Goal: Information Seeking & Learning: Check status

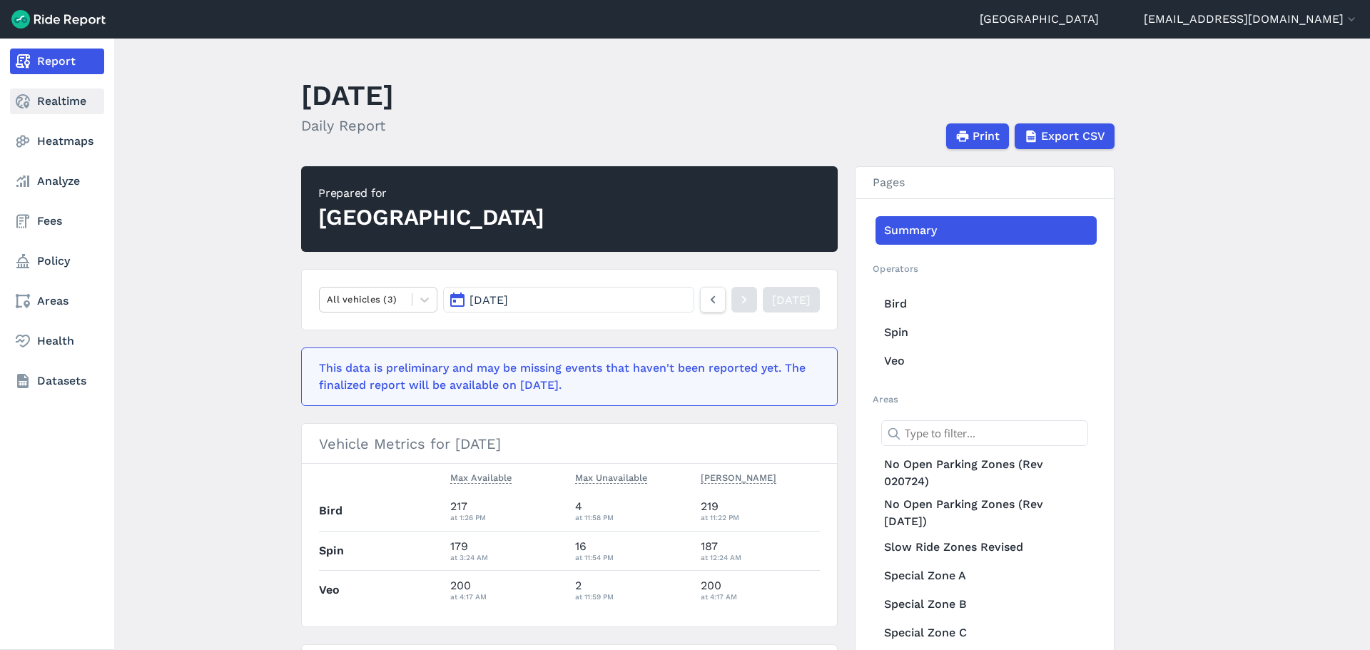
click at [41, 111] on link "Realtime" at bounding box center [57, 101] width 94 height 26
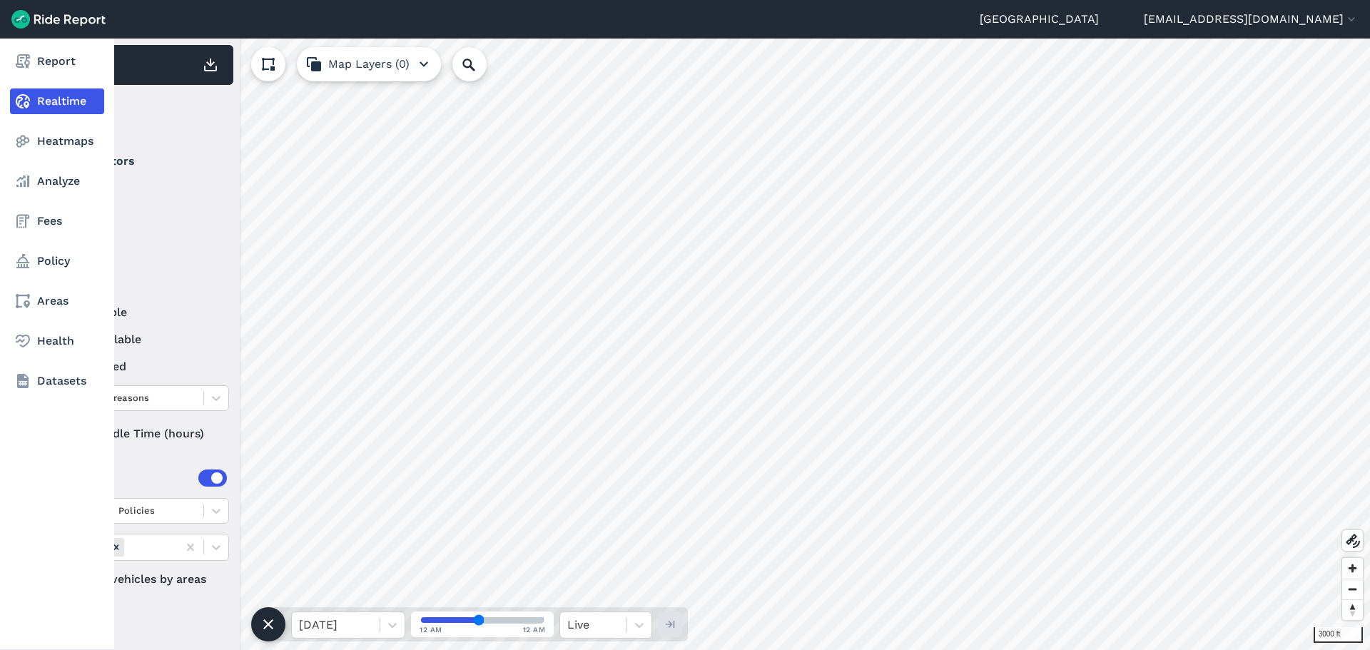
drag, startPoint x: 76, startPoint y: 434, endPoint x: 12, endPoint y: 437, distance: 64.2
click at [12, 437] on div "Report Realtime Heatmaps Analyze Fees Policy Areas Health Datasets 3000 ft 599 …" at bounding box center [685, 344] width 1370 height 611
type input "73"
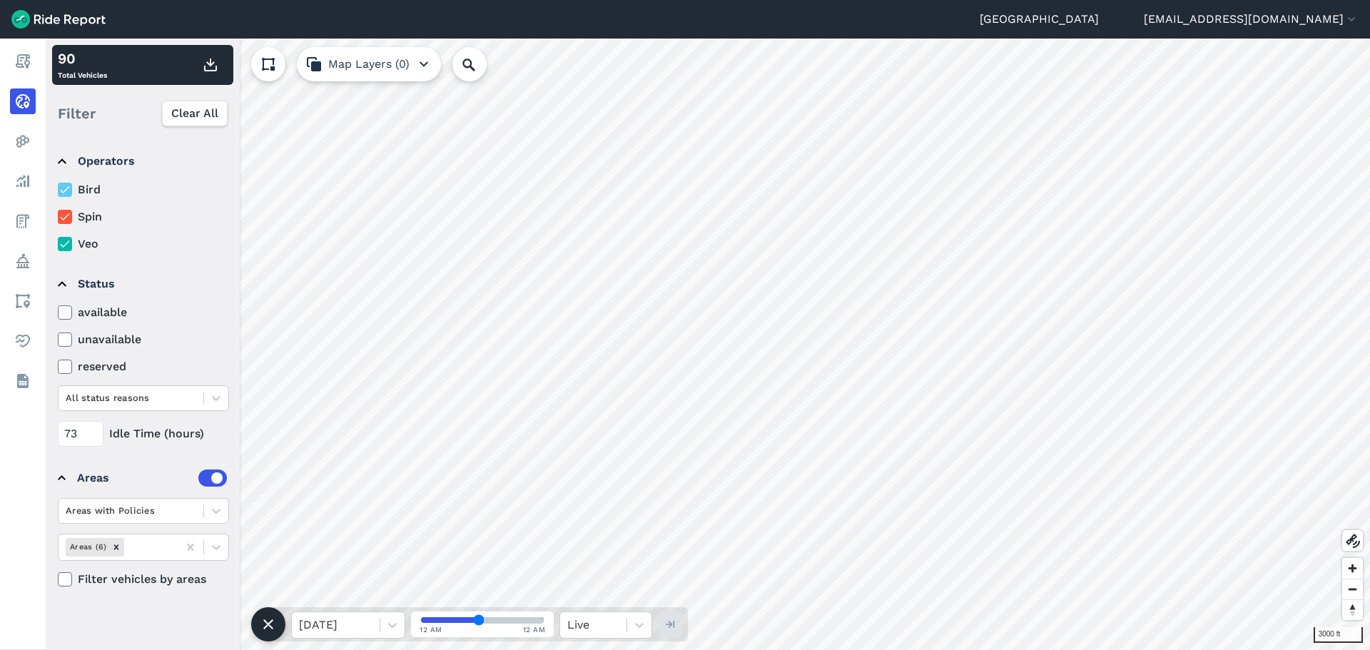
click at [70, 217] on icon at bounding box center [65, 217] width 13 height 14
click at [58, 217] on input "Spin" at bounding box center [58, 212] width 0 height 9
click at [67, 242] on icon at bounding box center [65, 244] width 13 height 14
click at [58, 242] on input "Veo" at bounding box center [58, 239] width 0 height 9
click at [71, 184] on div at bounding box center [65, 190] width 14 height 14
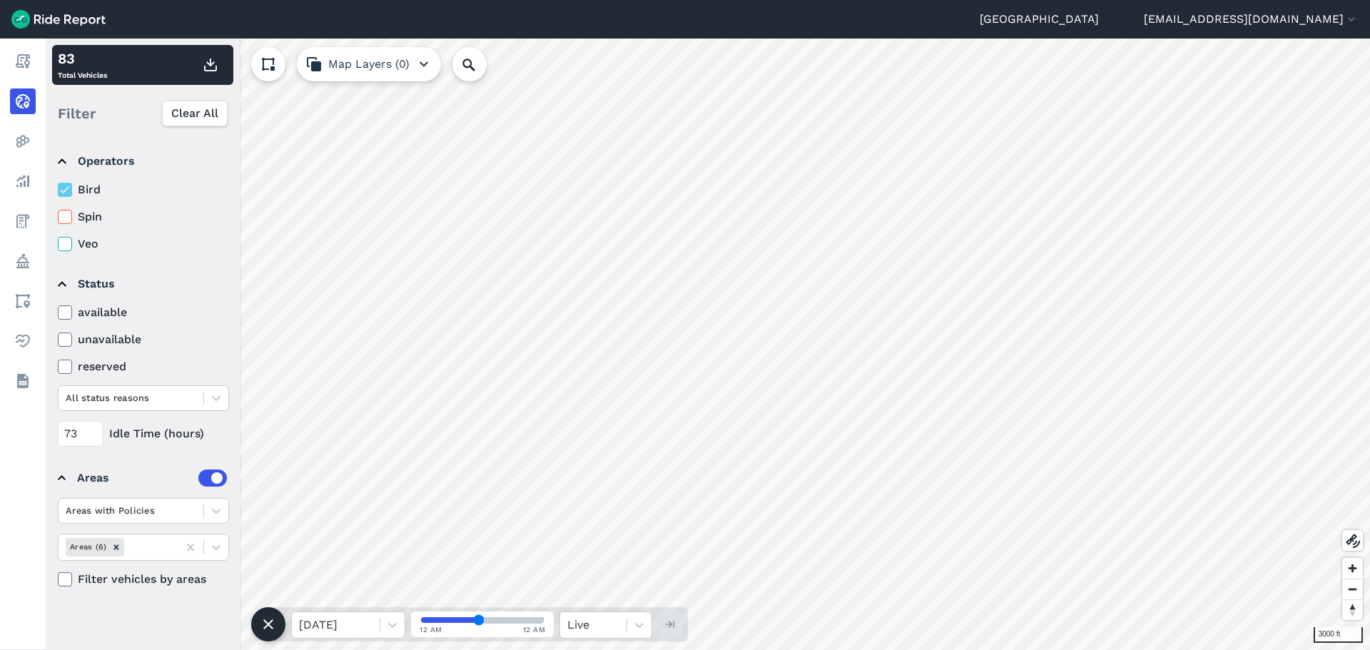
click at [58, 184] on input "Bird" at bounding box center [58, 185] width 0 height 9
click at [68, 221] on icon at bounding box center [65, 217] width 13 height 14
click at [58, 218] on input "Spin" at bounding box center [58, 212] width 0 height 9
click at [68, 221] on icon at bounding box center [65, 217] width 13 height 14
click at [58, 218] on input "Spin" at bounding box center [58, 212] width 0 height 9
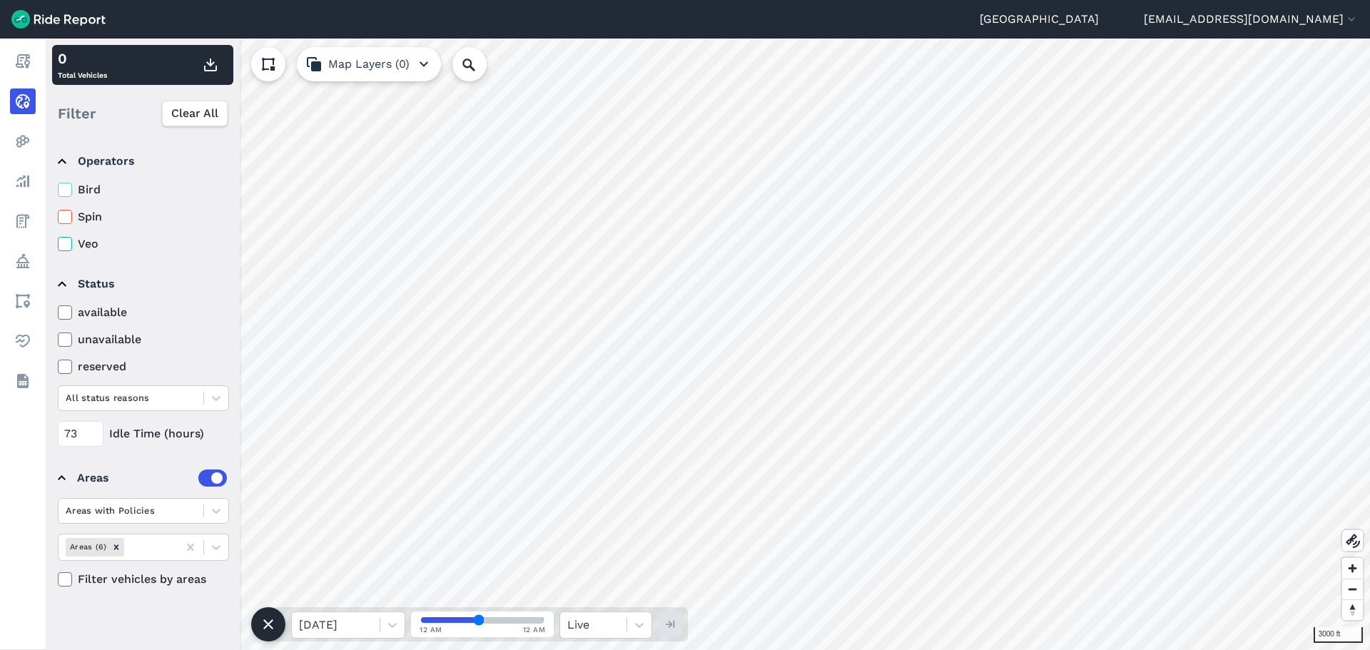
click at [68, 237] on icon at bounding box center [65, 244] width 13 height 14
click at [58, 237] on input "Veo" at bounding box center [58, 239] width 0 height 9
click at [68, 237] on icon at bounding box center [65, 244] width 13 height 14
click at [58, 237] on input "Veo" at bounding box center [58, 239] width 0 height 9
click at [74, 188] on label "Bird" at bounding box center [143, 189] width 171 height 17
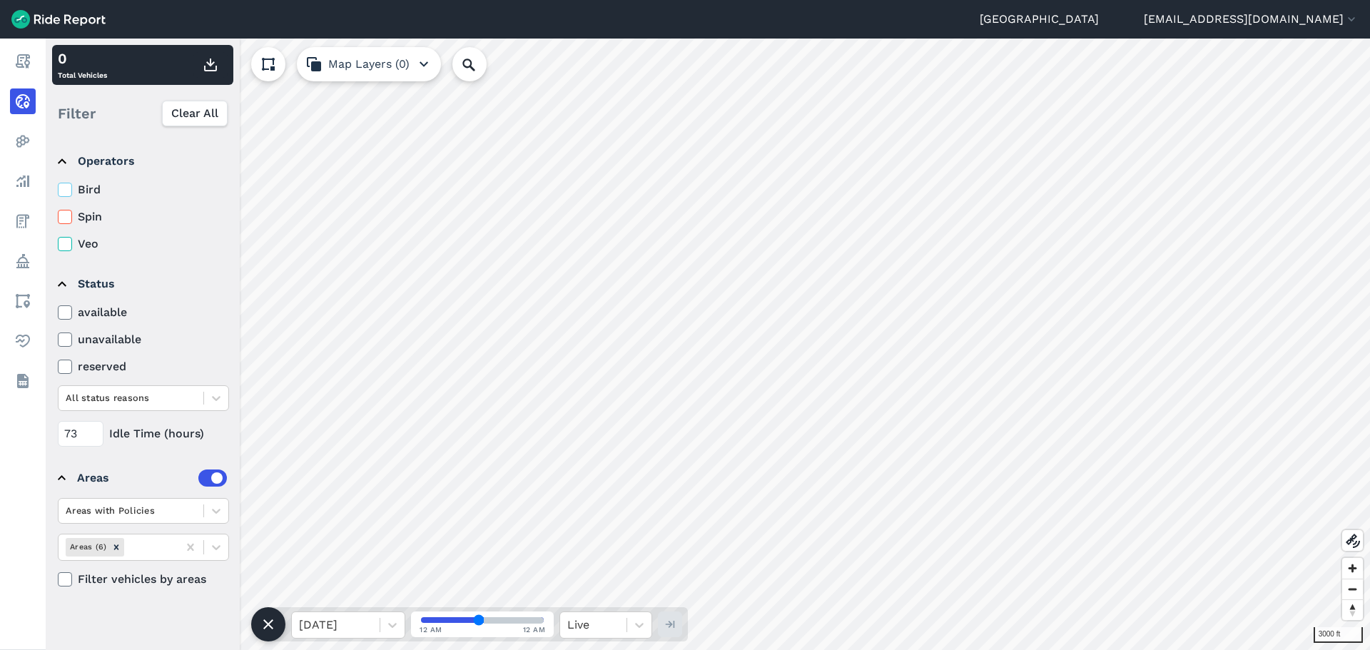
click at [58, 188] on input "Bird" at bounding box center [58, 185] width 0 height 9
click at [117, 399] on div at bounding box center [131, 398] width 131 height 16
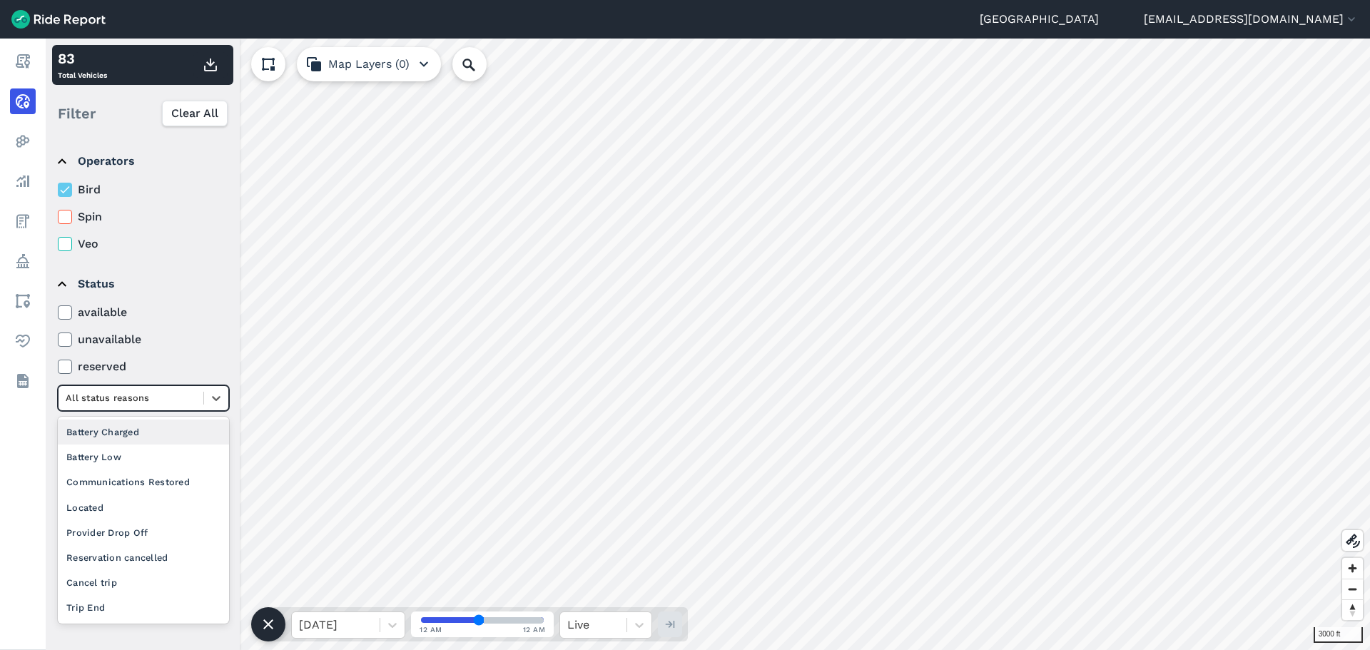
click at [102, 434] on div "Battery Charged" at bounding box center [143, 432] width 171 height 25
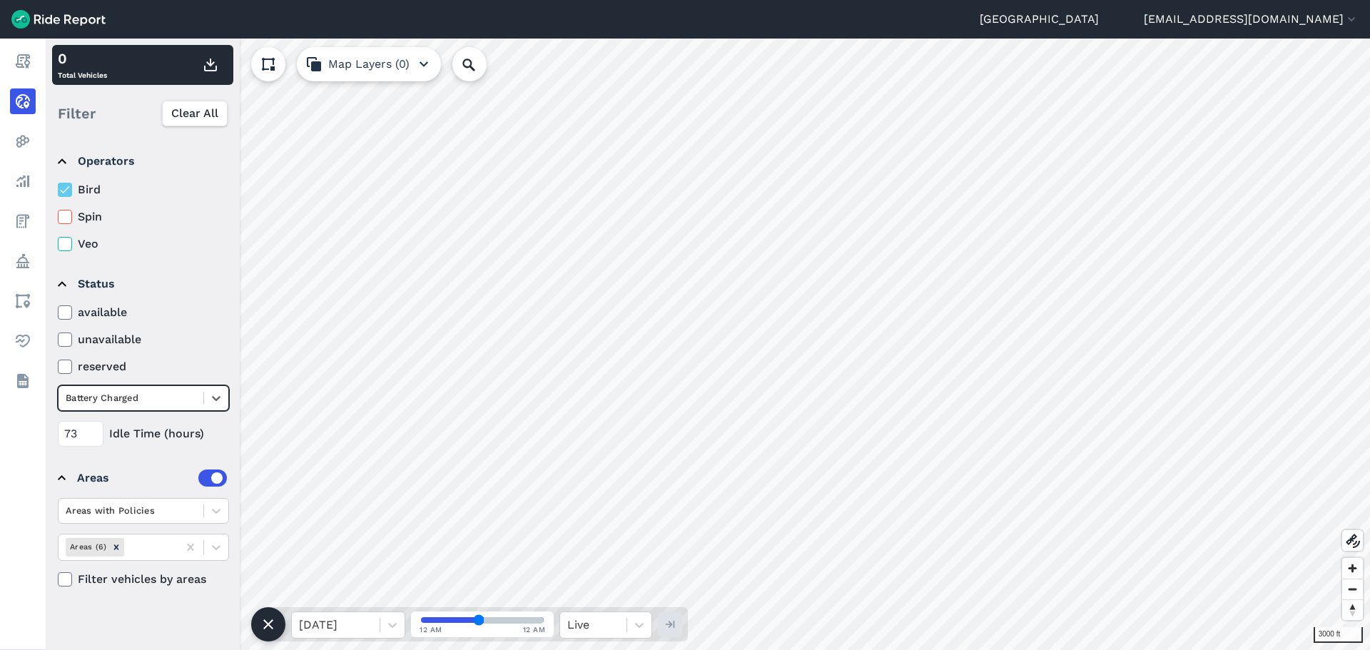
click at [112, 397] on div at bounding box center [131, 398] width 131 height 16
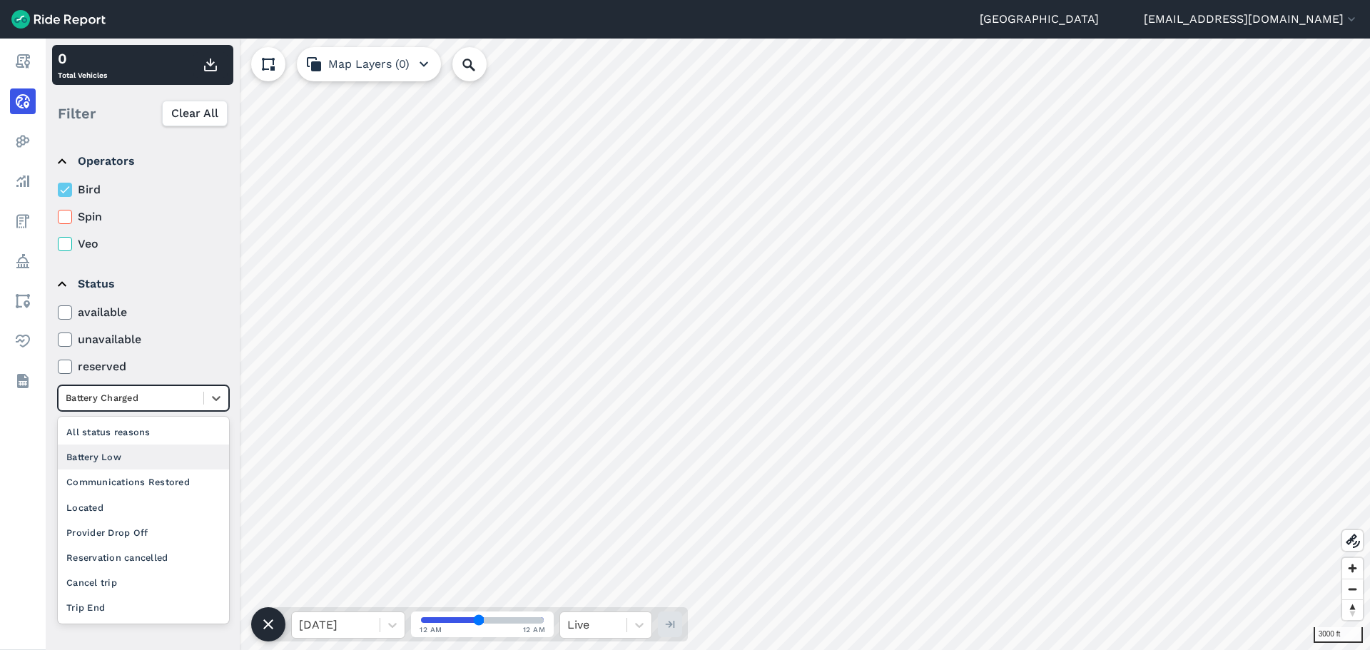
click at [109, 448] on div "Battery Low" at bounding box center [143, 456] width 171 height 25
click at [135, 400] on div at bounding box center [131, 398] width 131 height 16
click at [109, 479] on div "Communications Restored" at bounding box center [143, 481] width 171 height 25
click at [141, 406] on div at bounding box center [131, 398] width 131 height 16
click at [94, 508] on div "Located" at bounding box center [143, 507] width 171 height 25
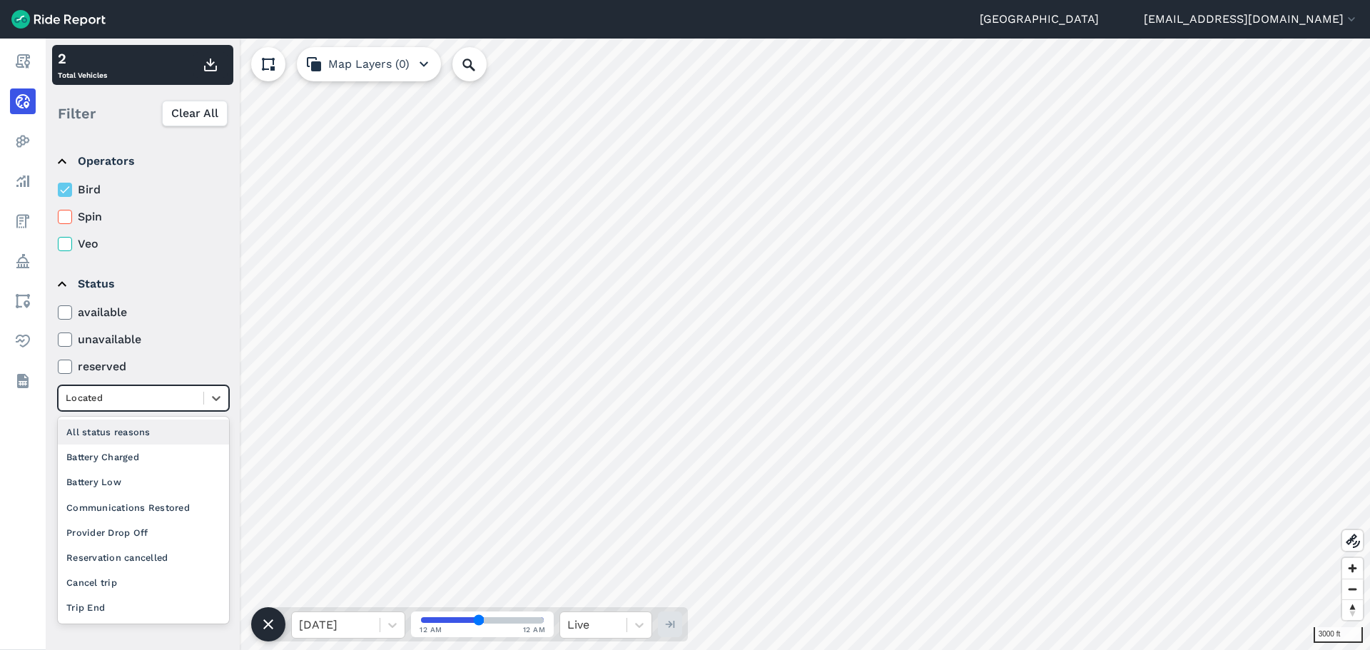
click at [158, 397] on div at bounding box center [131, 398] width 131 height 16
click at [133, 511] on div "Communications Restored" at bounding box center [143, 507] width 171 height 25
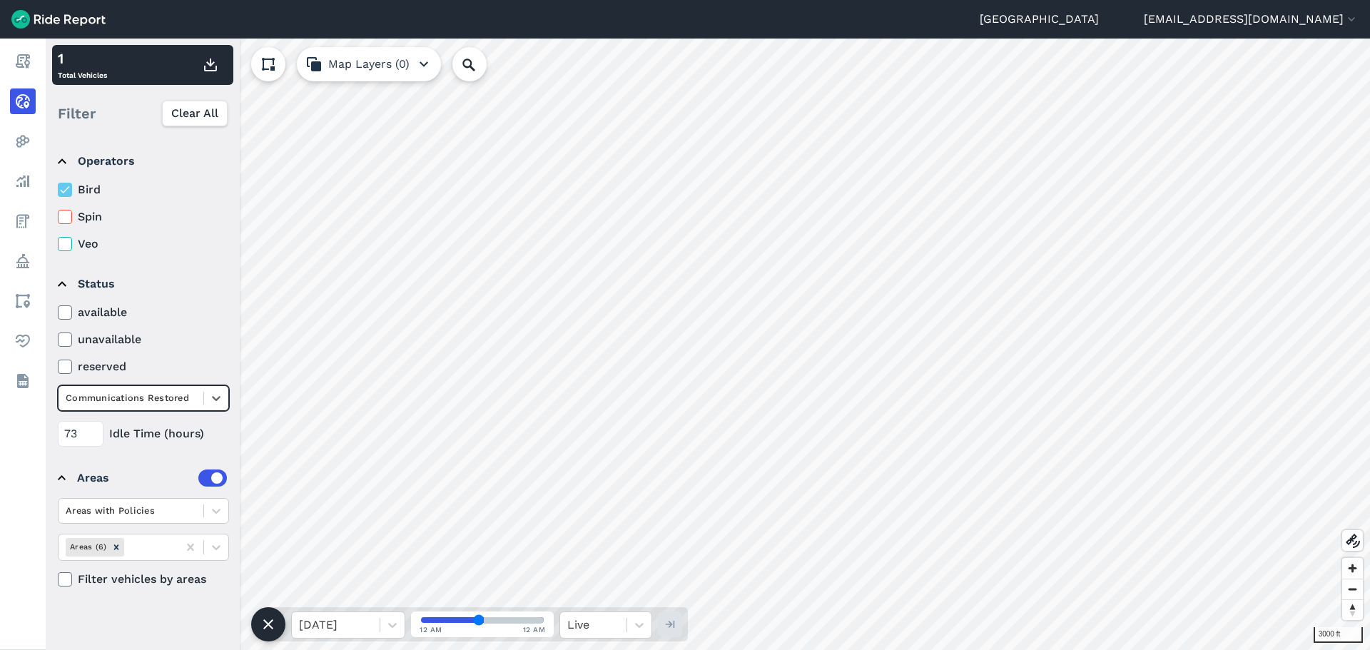
click at [189, 395] on div at bounding box center [131, 398] width 131 height 16
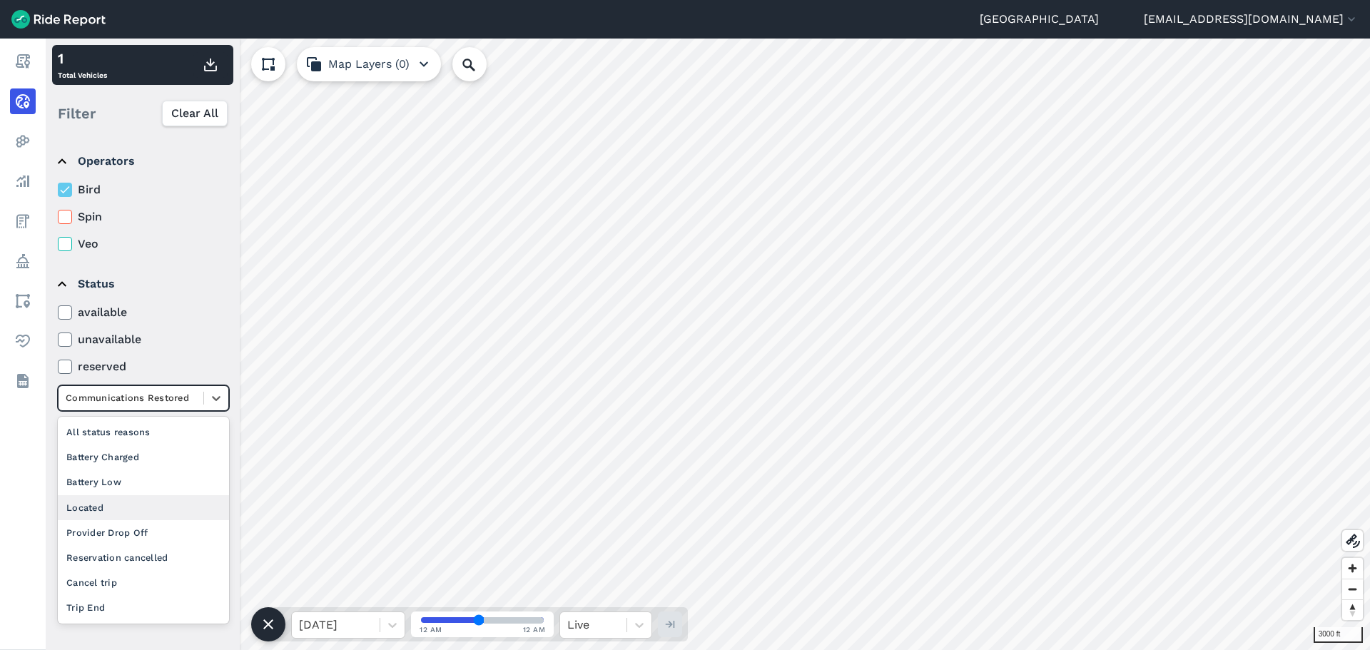
click at [102, 503] on div "Located" at bounding box center [143, 507] width 171 height 25
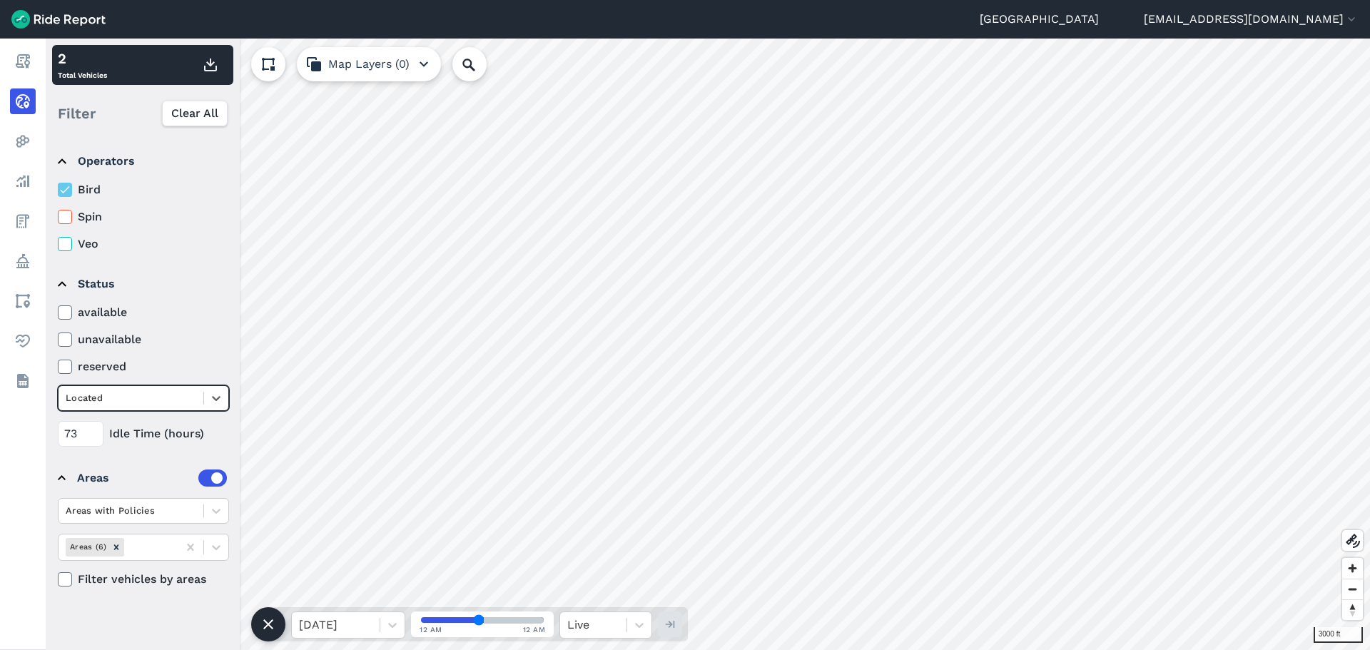
click at [154, 405] on div at bounding box center [131, 398] width 131 height 16
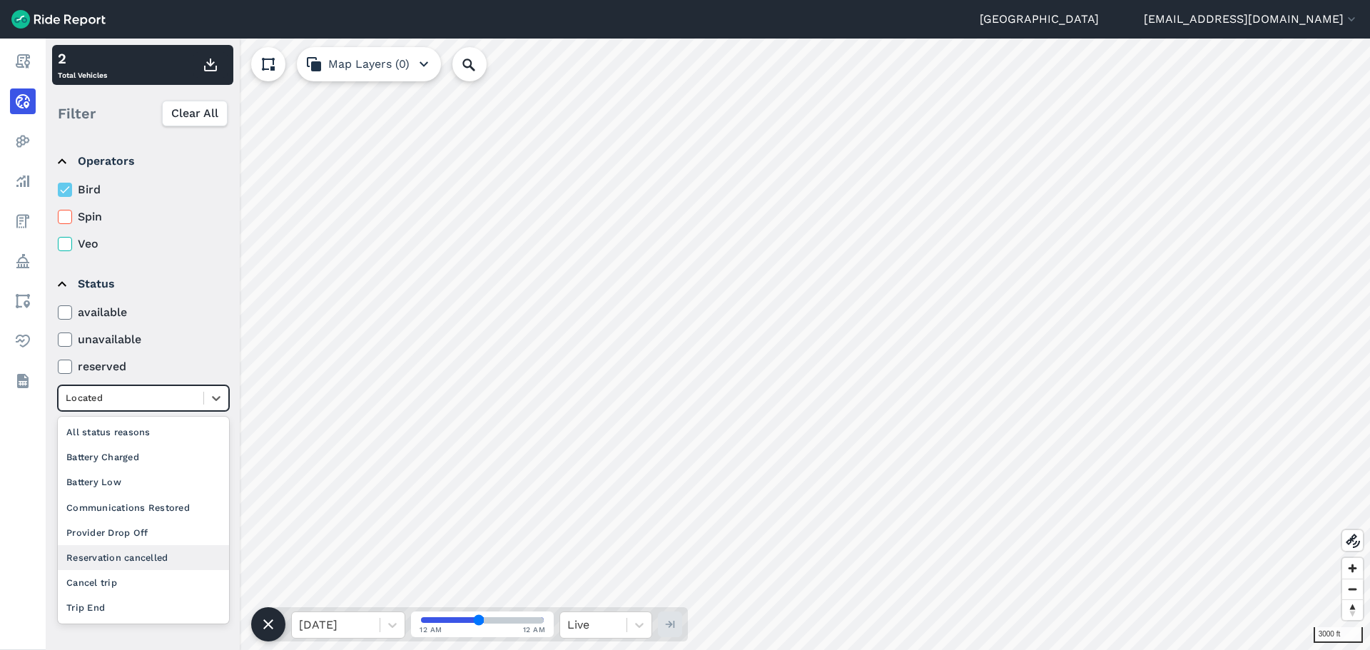
click at [123, 551] on div "Reservation cancelled" at bounding box center [143, 557] width 171 height 25
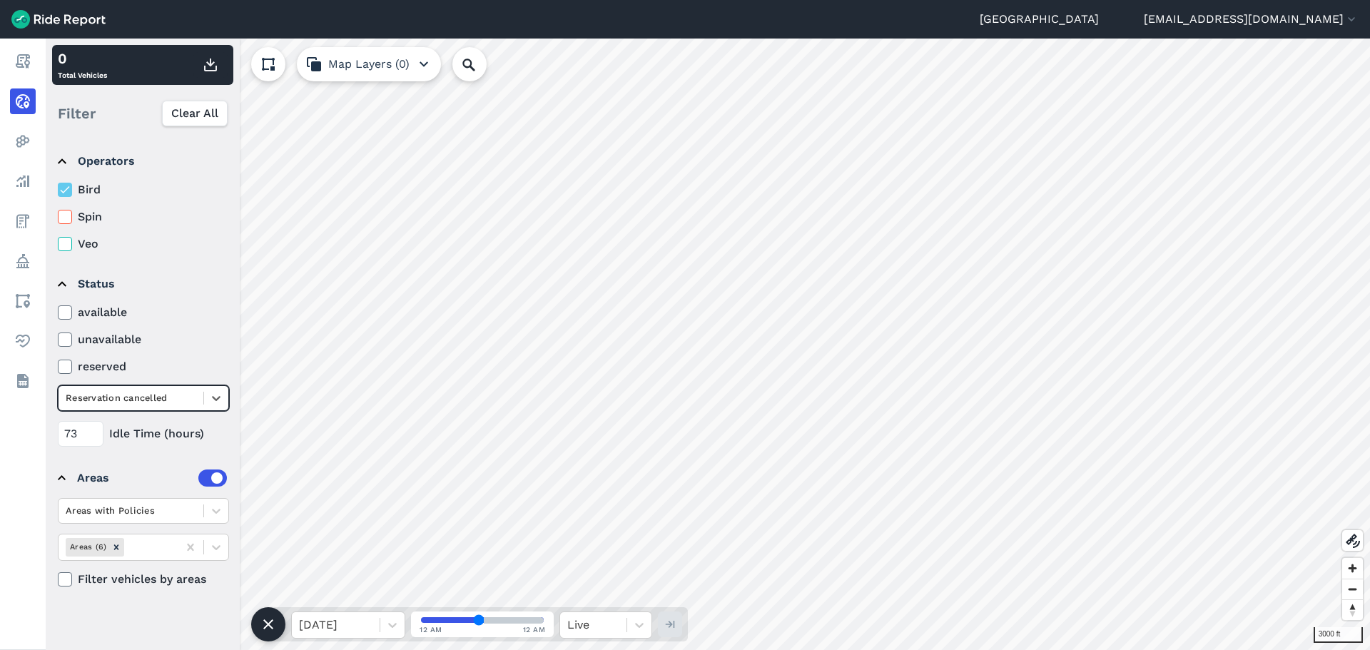
click at [145, 412] on div "73 Idle Time (hours)" at bounding box center [143, 429] width 171 height 36
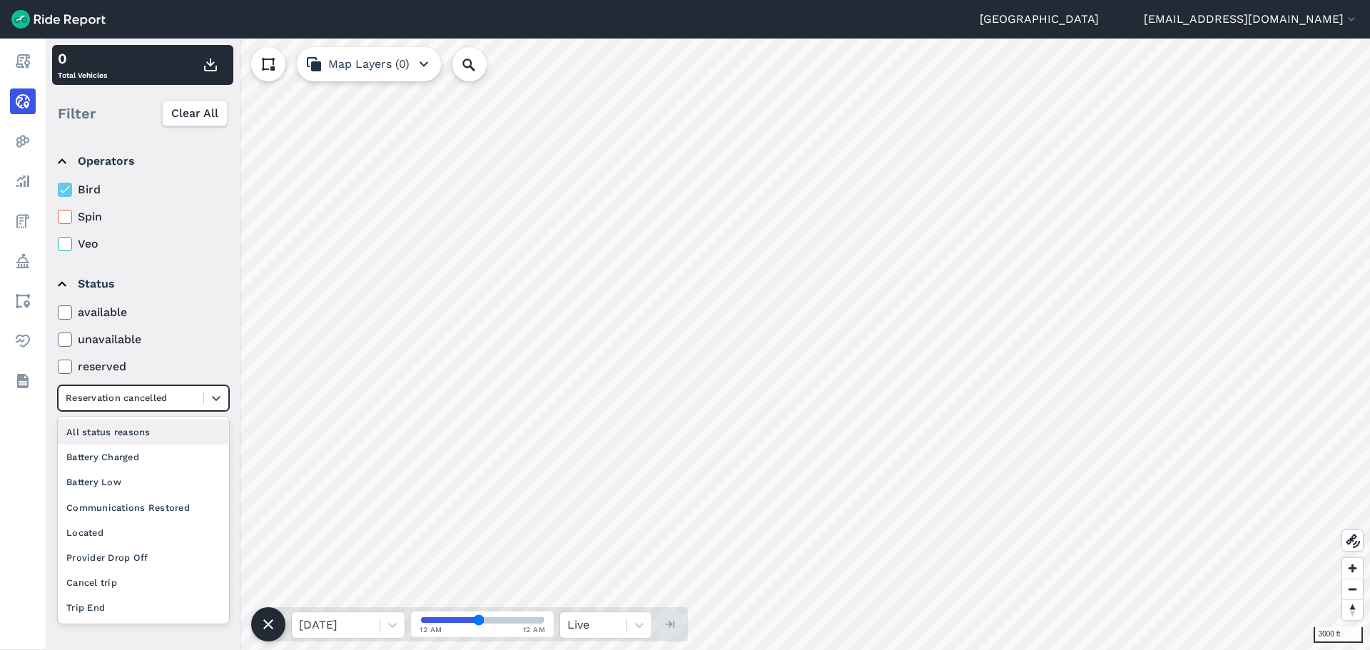
click at [148, 408] on div "Reservation cancelled" at bounding box center [131, 398] width 145 height 22
click at [88, 578] on div "Cancel trip" at bounding box center [143, 582] width 171 height 25
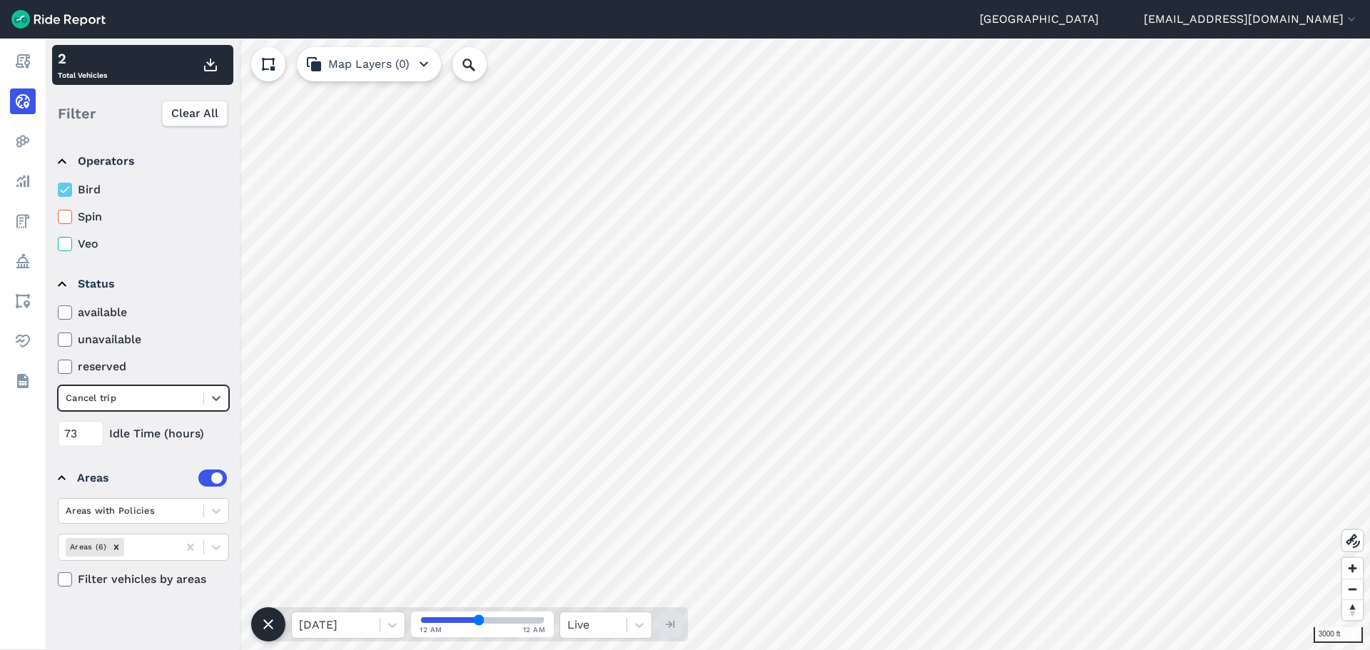
click at [167, 400] on div at bounding box center [131, 398] width 131 height 16
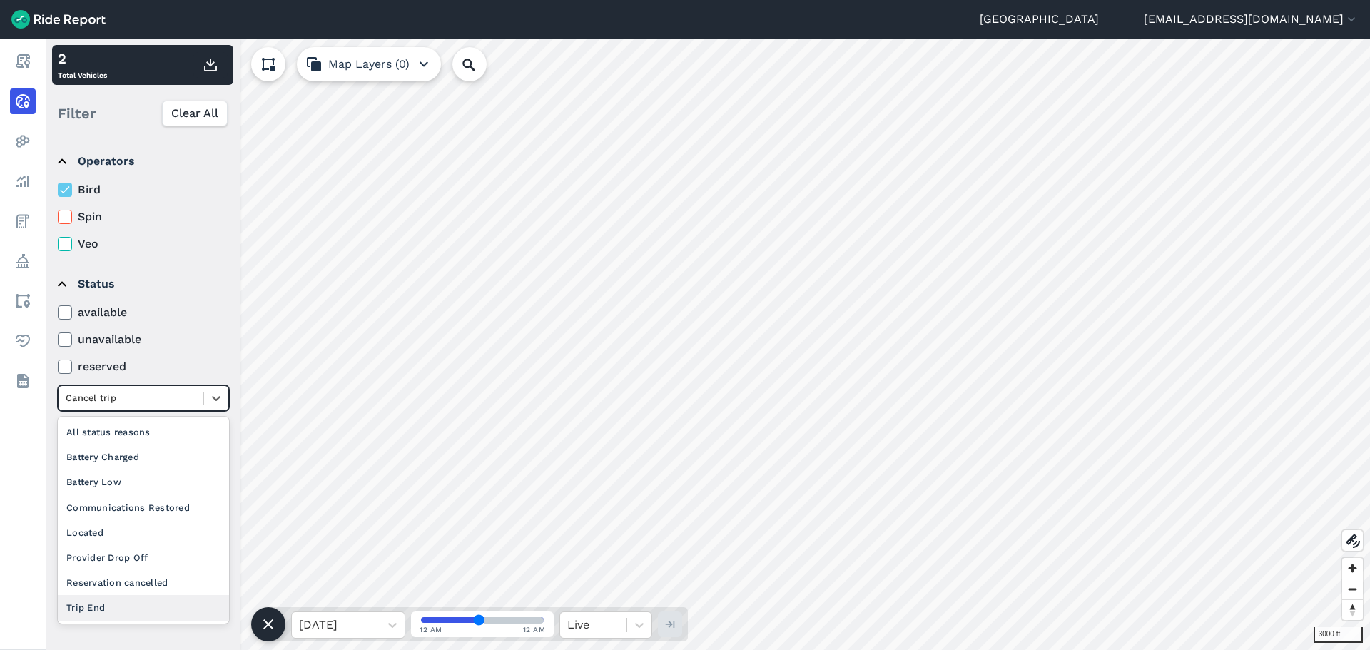
click at [99, 615] on div "Trip End" at bounding box center [143, 607] width 171 height 25
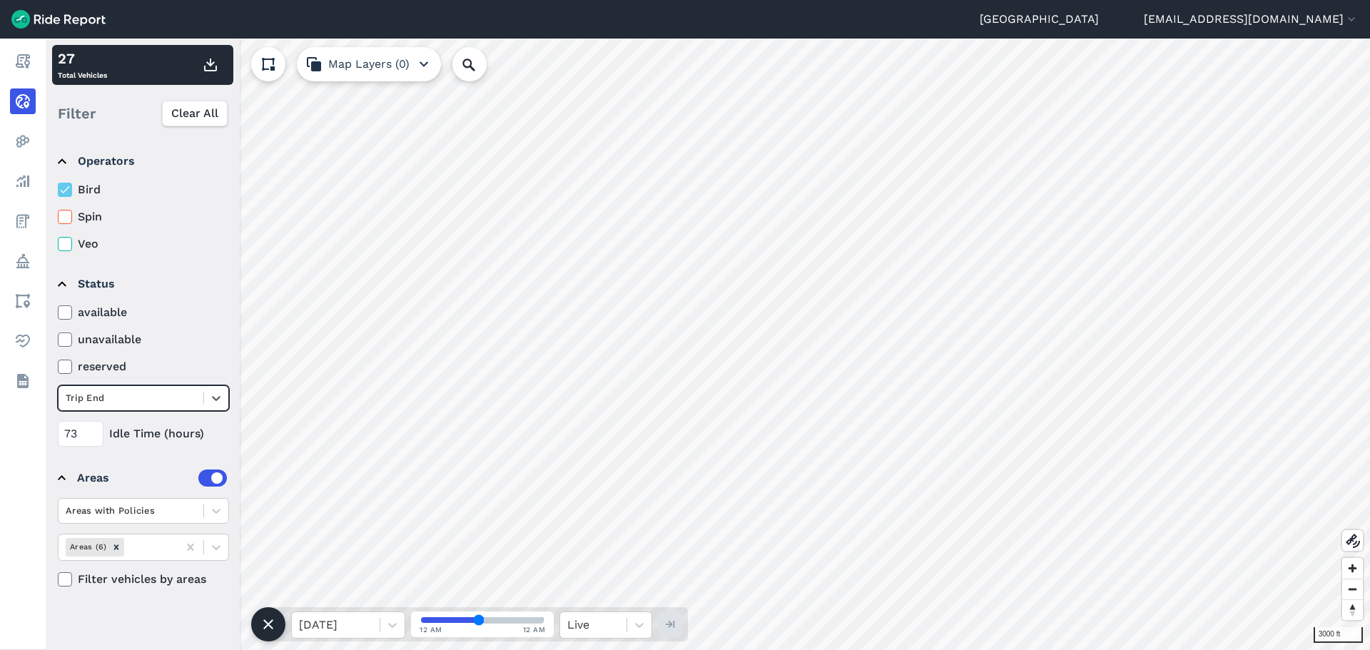
click at [73, 577] on label "Filter vehicles by areas" at bounding box center [143, 579] width 171 height 17
click at [58, 577] on input "Filter vehicles by areas" at bounding box center [58, 575] width 0 height 9
click at [73, 577] on label "Filter vehicles by areas" at bounding box center [143, 579] width 171 height 17
click at [58, 577] on input "Filter vehicles by areas" at bounding box center [58, 575] width 0 height 9
click at [131, 402] on div at bounding box center [131, 398] width 131 height 16
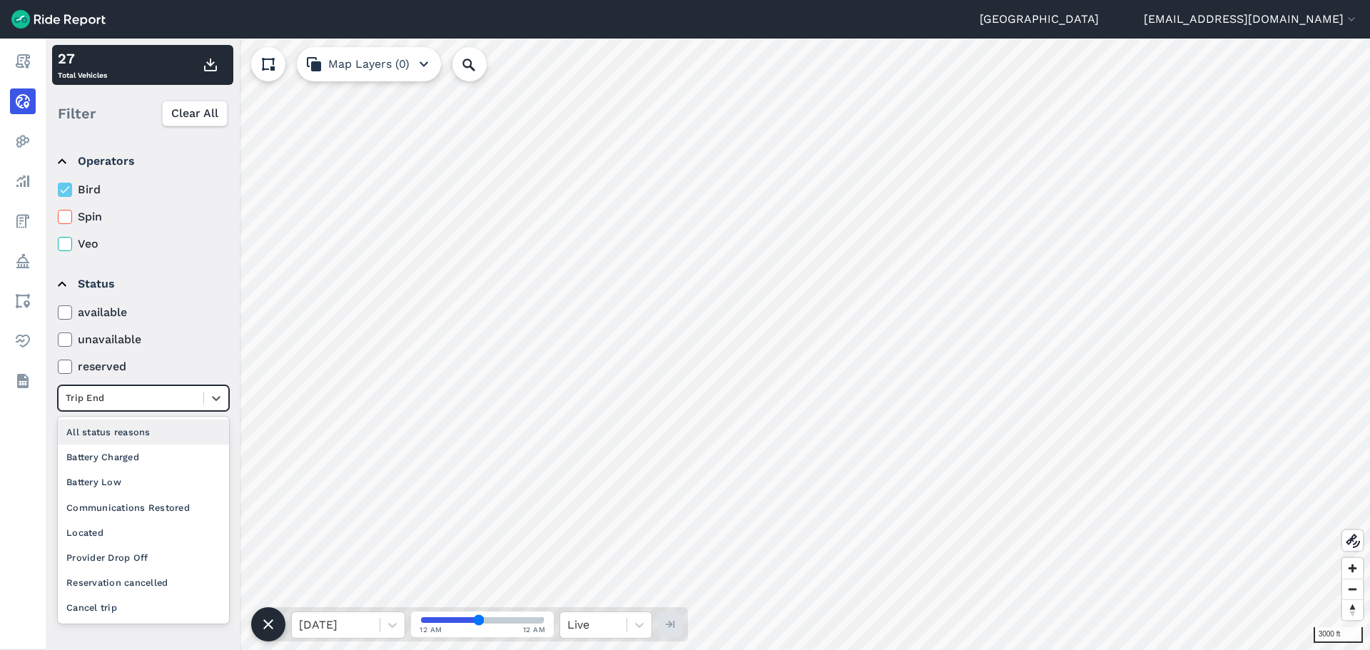
click at [98, 433] on div "All status reasons" at bounding box center [143, 432] width 171 height 25
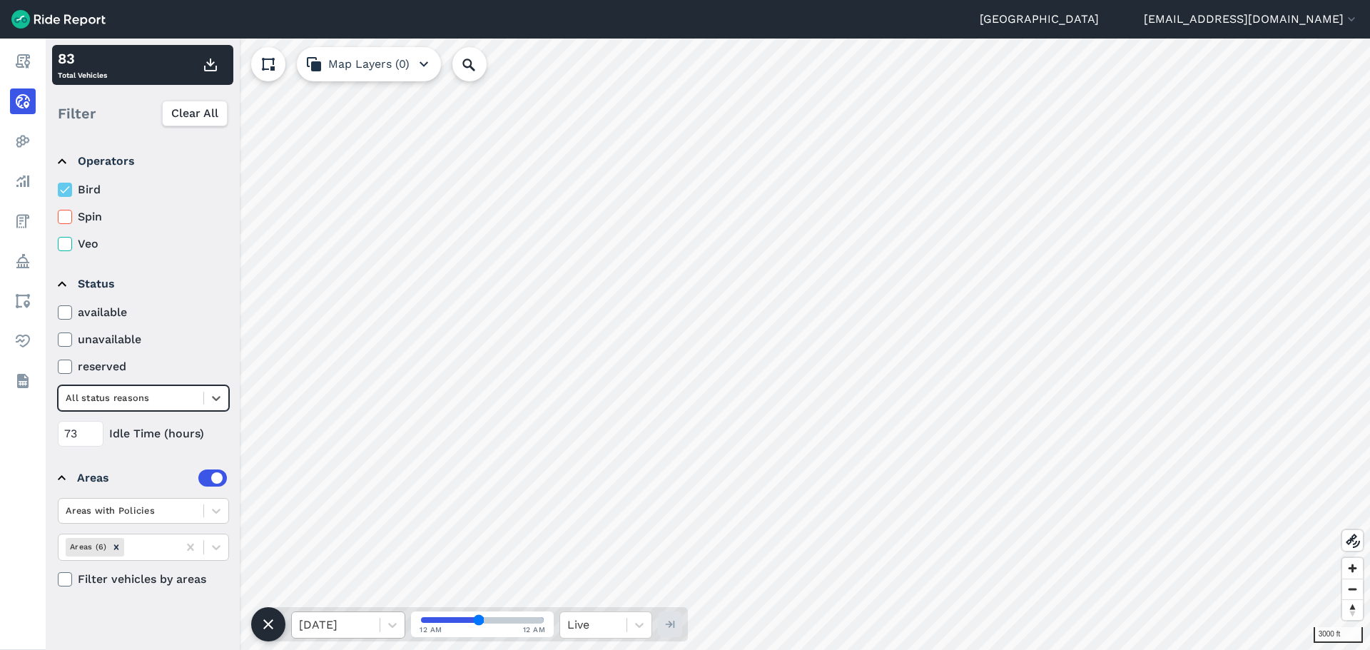
click at [360, 630] on div at bounding box center [335, 625] width 73 height 20
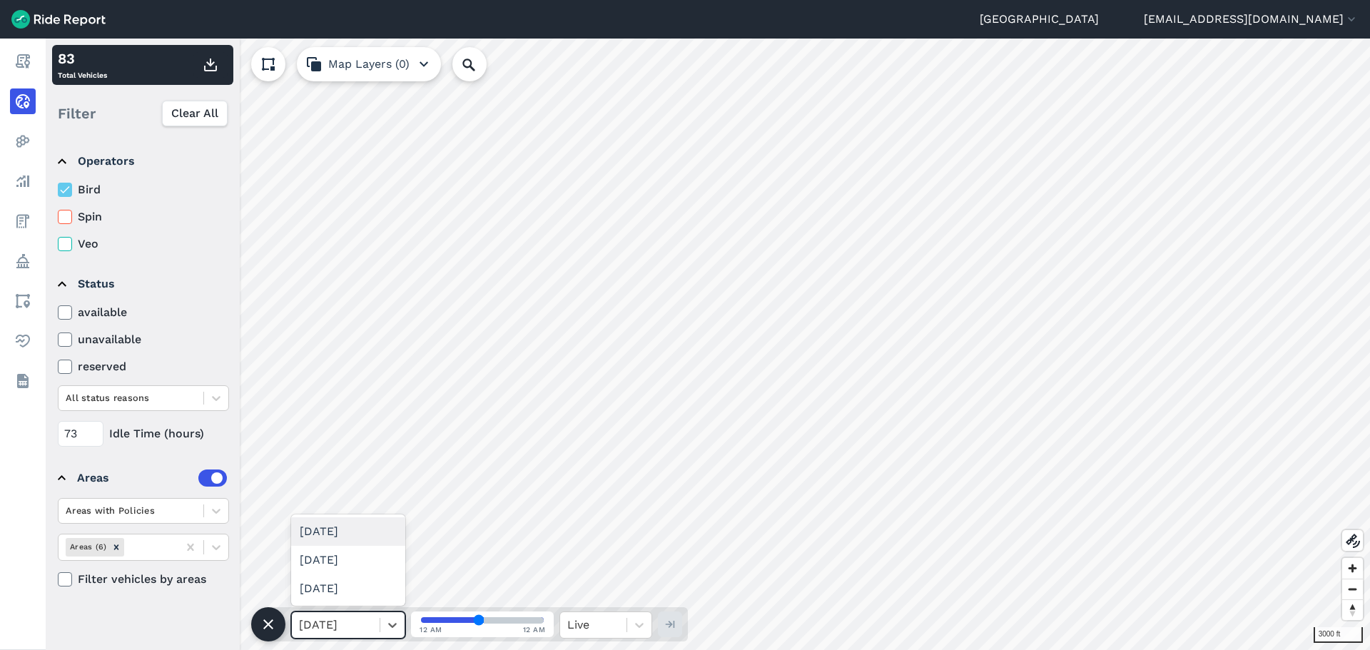
click at [352, 531] on div "[DATE]" at bounding box center [348, 531] width 114 height 29
click at [72, 193] on label "Bird" at bounding box center [143, 189] width 171 height 17
click at [58, 190] on input "Bird" at bounding box center [58, 185] width 0 height 9
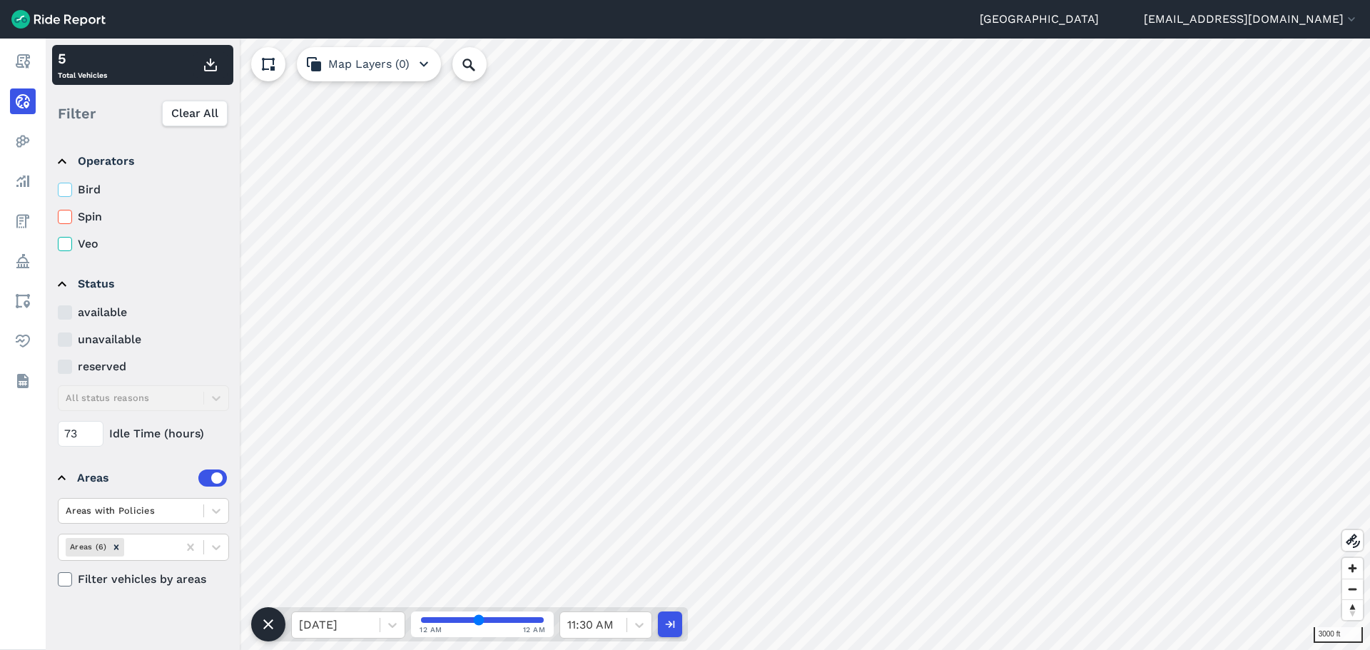
click at [67, 215] on use at bounding box center [64, 216] width 9 height 7
click at [58, 215] on input "Spin" at bounding box center [58, 212] width 0 height 9
click at [67, 215] on use at bounding box center [64, 216] width 9 height 7
click at [58, 215] on input "Spin" at bounding box center [58, 212] width 0 height 9
click at [70, 241] on icon at bounding box center [65, 244] width 13 height 14
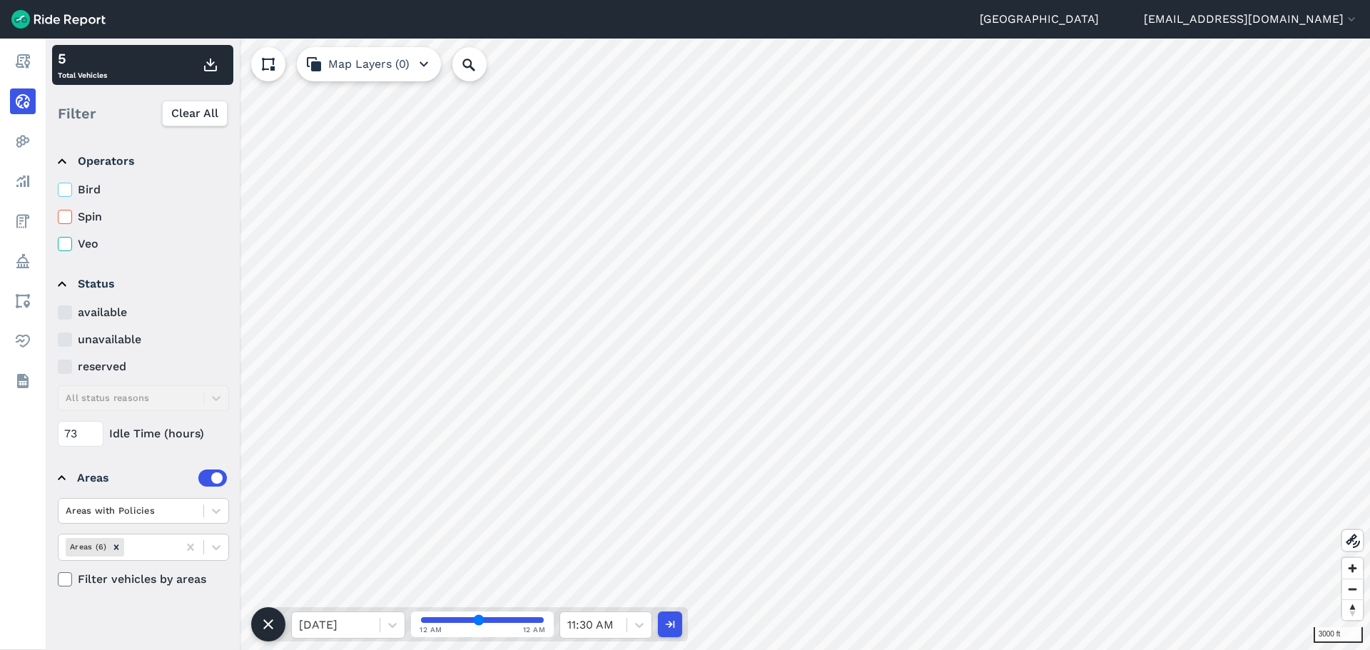
click at [58, 241] on input "Veo" at bounding box center [58, 239] width 0 height 9
click at [70, 241] on icon at bounding box center [65, 244] width 13 height 14
click at [58, 241] on input "Veo" at bounding box center [58, 239] width 0 height 9
click at [363, 623] on div at bounding box center [335, 625] width 73 height 20
click at [362, 565] on div "[DATE]" at bounding box center [348, 560] width 114 height 29
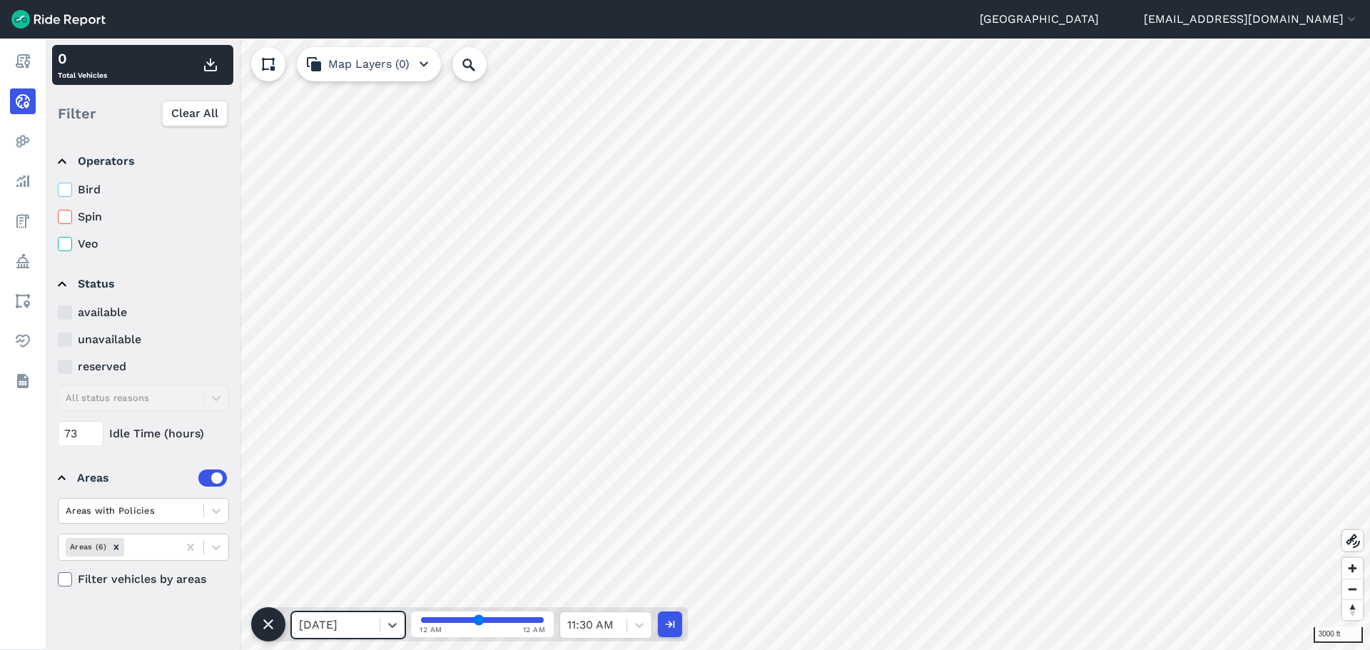
click at [67, 243] on use at bounding box center [64, 243] width 9 height 7
click at [58, 243] on input "Veo" at bounding box center [58, 239] width 0 height 9
click at [67, 243] on use at bounding box center [64, 243] width 9 height 7
click at [58, 243] on input "Veo" at bounding box center [58, 239] width 0 height 9
click at [81, 215] on label "Spin" at bounding box center [143, 216] width 171 height 17
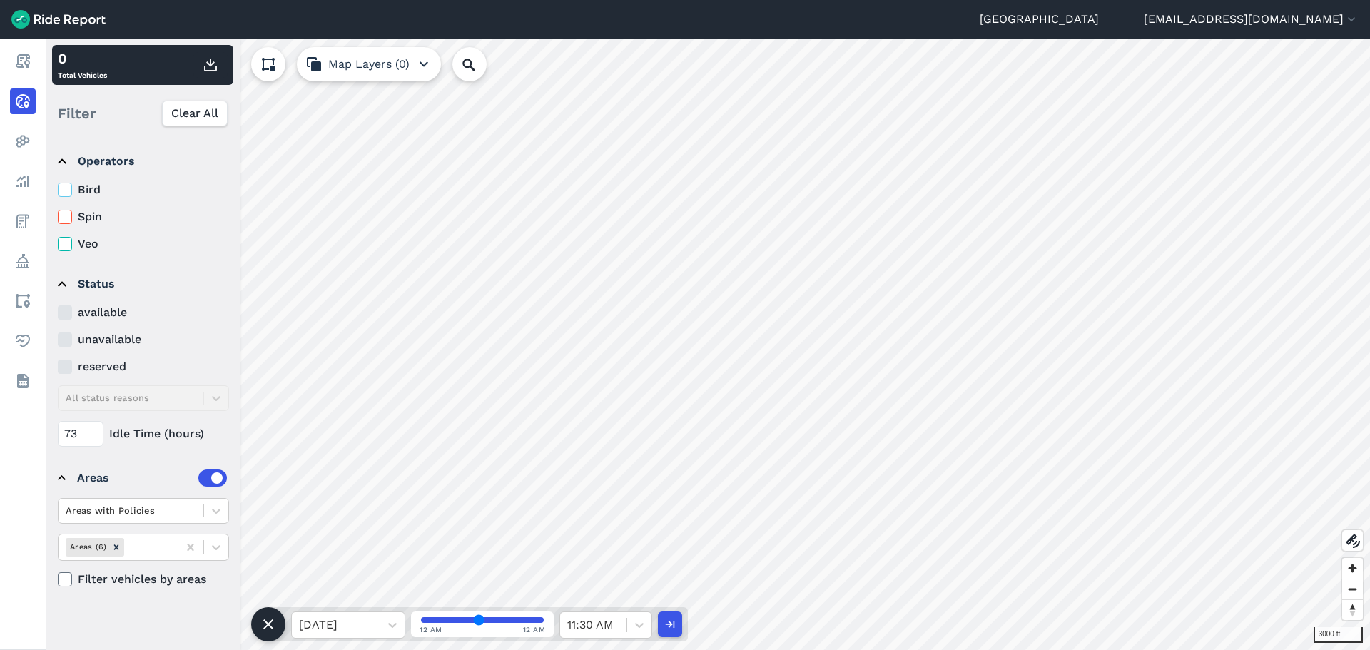
click at [58, 215] on input "Spin" at bounding box center [58, 212] width 0 height 9
click at [81, 215] on label "Spin" at bounding box center [143, 216] width 171 height 17
click at [58, 215] on input "Spin" at bounding box center [58, 212] width 0 height 9
click at [88, 191] on label "Bird" at bounding box center [143, 189] width 171 height 17
click at [58, 190] on input "Bird" at bounding box center [58, 185] width 0 height 9
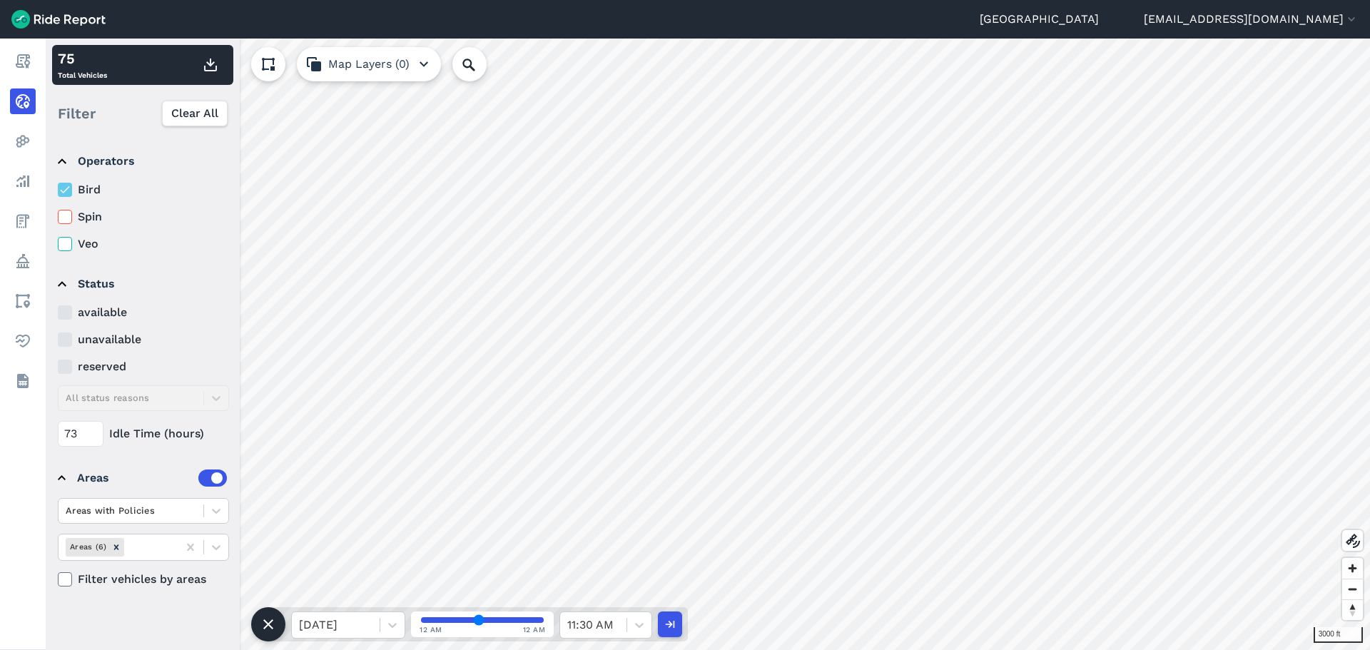
click at [88, 191] on label "Bird" at bounding box center [143, 189] width 171 height 17
click at [58, 190] on input "Bird" at bounding box center [58, 185] width 0 height 9
